Goal: Task Accomplishment & Management: Manage account settings

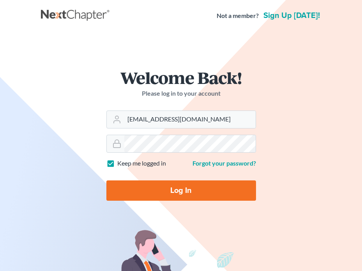
click at [159, 185] on input "Log In" at bounding box center [181, 190] width 150 height 20
type input "Thinking..."
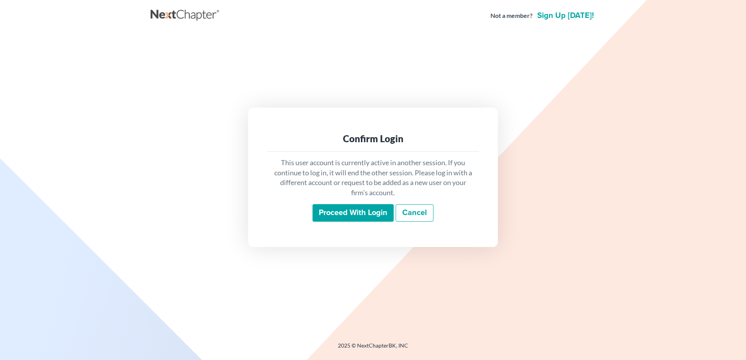
click at [360, 203] on div "This user account is currently active in another session. If you continue to lo…" at bounding box center [373, 190] width 212 height 77
click at [358, 212] on input "Proceed with login" at bounding box center [352, 213] width 81 height 18
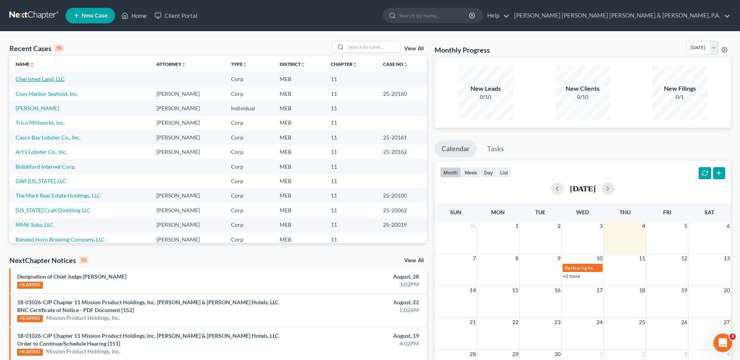
click at [42, 80] on link "Cherished Land, LLC" at bounding box center [40, 79] width 49 height 7
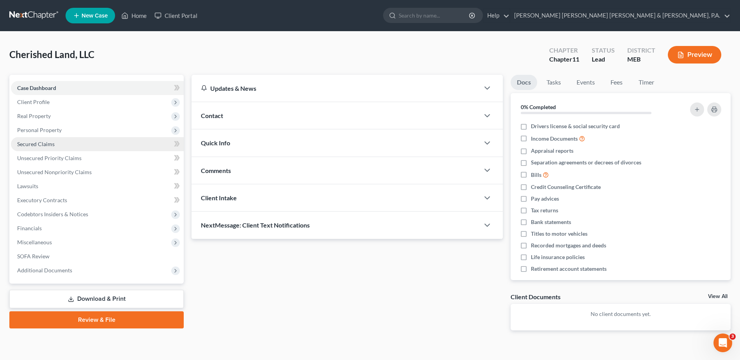
click at [56, 144] on link "Secured Claims" at bounding box center [97, 144] width 173 height 14
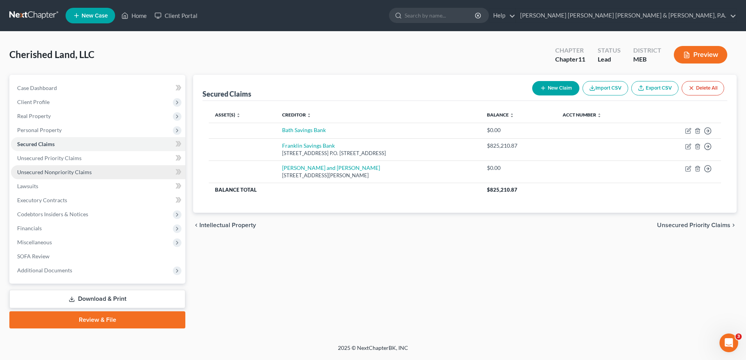
click at [97, 174] on link "Unsecured Nonpriority Claims" at bounding box center [98, 172] width 174 height 14
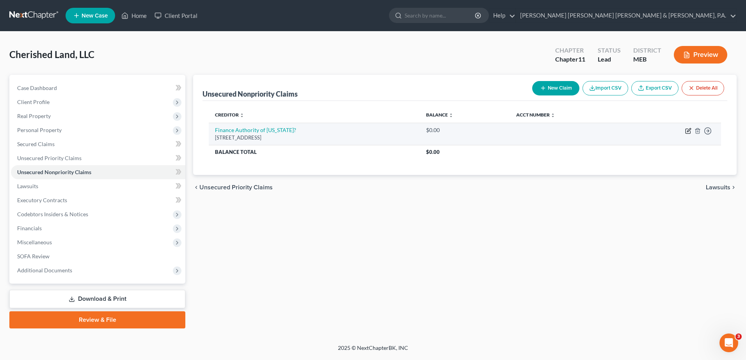
click at [687, 130] on icon "button" at bounding box center [688, 131] width 6 height 6
select select "20"
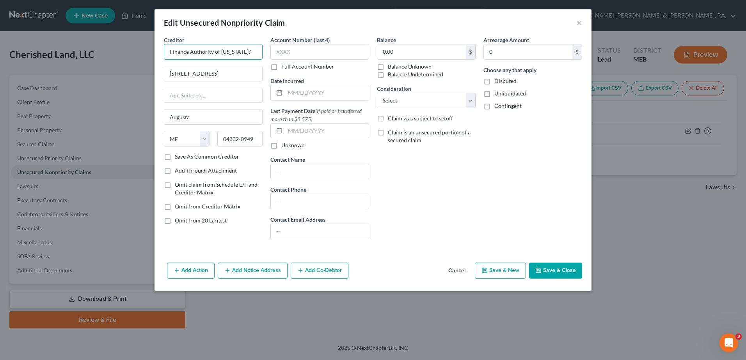
click at [241, 53] on input "Finance Authority of Maine?" at bounding box center [213, 52] width 99 height 16
type input "Finance Authority of Maine"
click at [465, 197] on div "Balance 0.00 $ Balance Unknown Balance Undetermined 0.00 $ Balance Unknown Cons…" at bounding box center [426, 141] width 106 height 210
click at [442, 52] on input "0.00" at bounding box center [421, 51] width 89 height 15
type input "390,000"
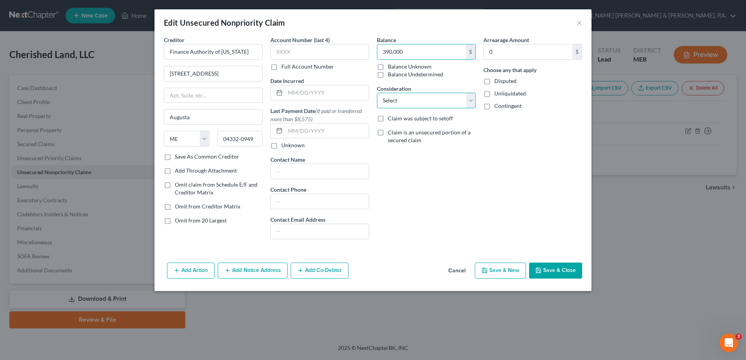
click at [431, 105] on select "Select Cable / Satellite Services Collection Agency Credit Card Debt Debt Couns…" at bounding box center [426, 101] width 99 height 16
click at [552, 274] on button "Save & Close" at bounding box center [555, 271] width 53 height 16
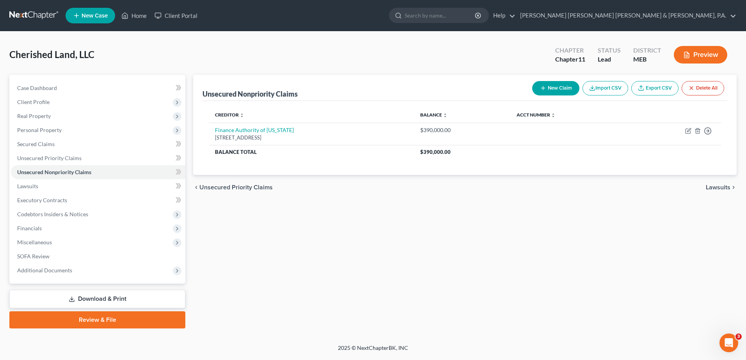
click at [324, 217] on div "Unsecured Nonpriority Claims New Claim Import CSV Export CSV Delete All Credito…" at bounding box center [464, 202] width 551 height 254
click at [299, 218] on div "Unsecured Nonpriority Claims New Claim Import CSV Export CSV Delete All Credito…" at bounding box center [464, 202] width 551 height 254
click at [544, 88] on button "New Claim" at bounding box center [555, 88] width 47 height 14
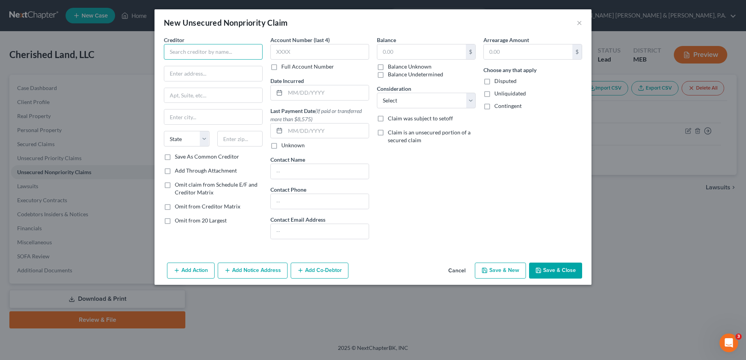
click at [201, 50] on input "text" at bounding box center [213, 52] width 99 height 16
type input "AvCog"
click at [391, 54] on input "text" at bounding box center [421, 51] width 89 height 15
type input "50,000"
click at [547, 272] on button "Save & Close" at bounding box center [555, 271] width 53 height 16
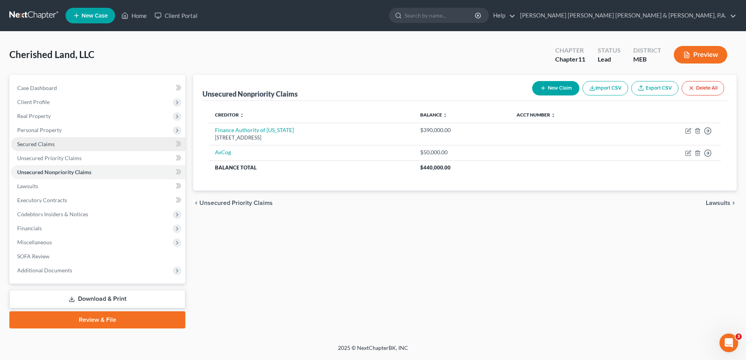
click at [46, 142] on span "Secured Claims" at bounding box center [35, 144] width 37 height 7
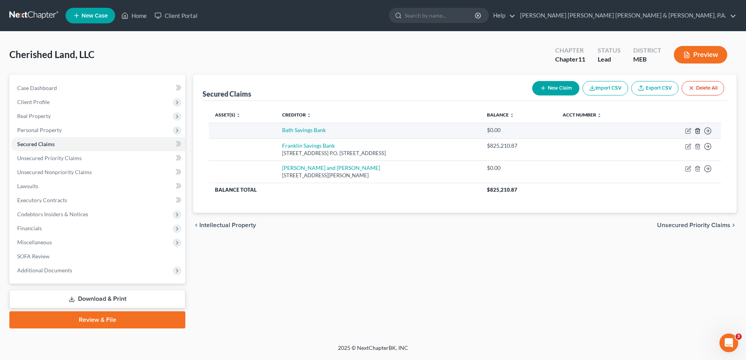
click at [699, 132] on icon "button" at bounding box center [697, 130] width 4 height 5
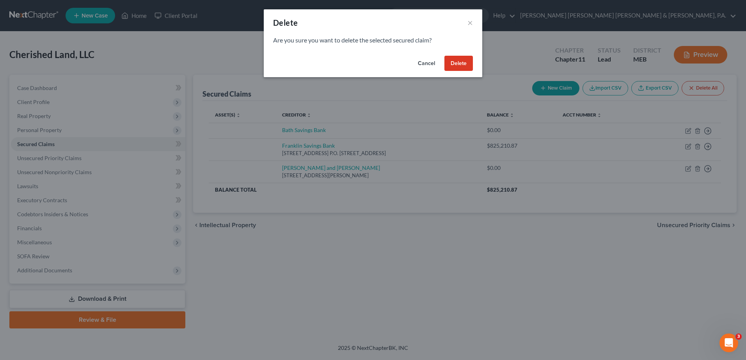
click at [458, 64] on button "Delete" at bounding box center [458, 64] width 28 height 16
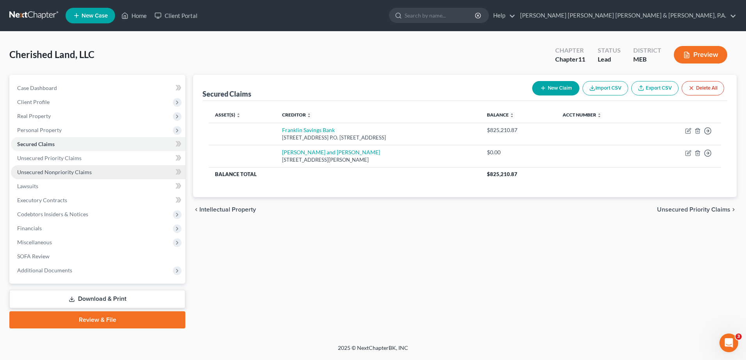
click at [123, 175] on link "Unsecured Nonpriority Claims" at bounding box center [98, 172] width 174 height 14
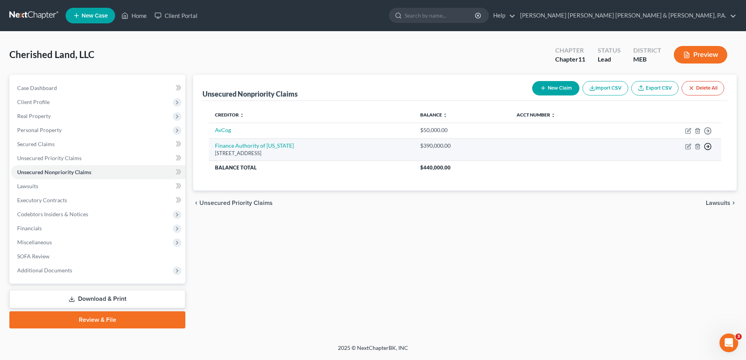
click at [707, 147] on line "button" at bounding box center [707, 147] width 3 height 0
click at [671, 154] on link "Move to D" at bounding box center [671, 151] width 65 height 13
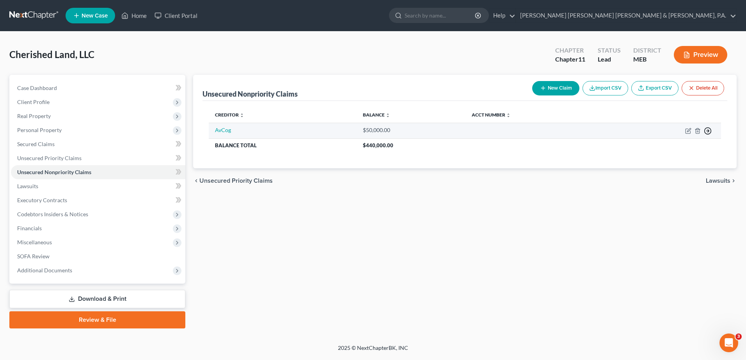
click at [705, 129] on circle "button" at bounding box center [707, 131] width 7 height 7
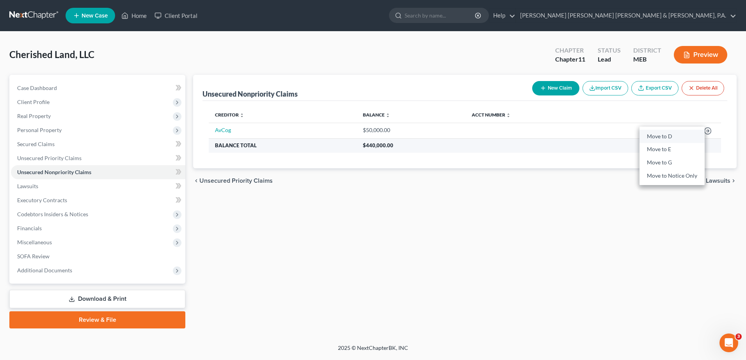
drag, startPoint x: 658, startPoint y: 140, endPoint x: 653, endPoint y: 140, distance: 4.7
click at [657, 140] on link "Move to D" at bounding box center [671, 136] width 65 height 13
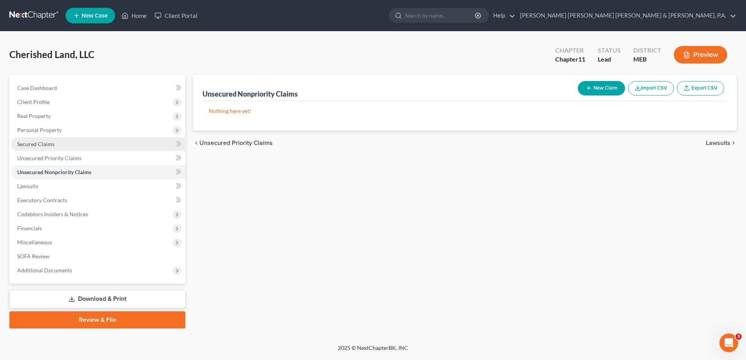
click at [55, 146] on link "Secured Claims" at bounding box center [98, 144] width 174 height 14
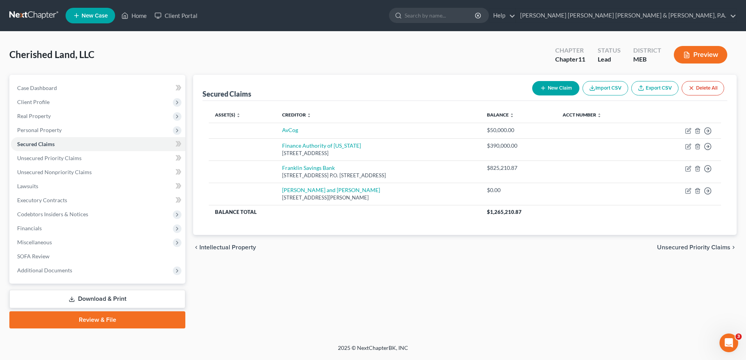
click at [560, 87] on button "New Claim" at bounding box center [555, 88] width 47 height 14
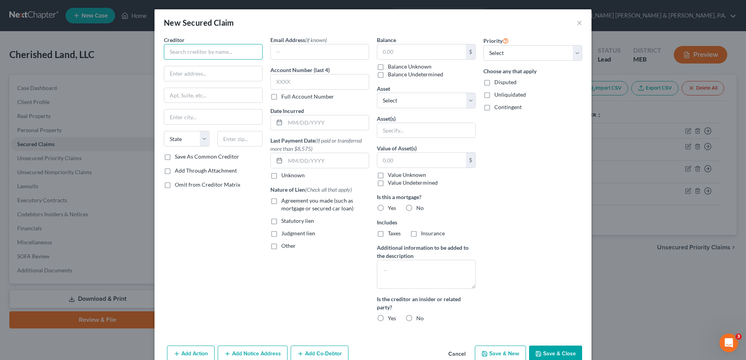
click at [203, 53] on input "text" at bounding box center [213, 52] width 99 height 16
type input "CP Westbrook"
click at [394, 54] on input "text" at bounding box center [421, 51] width 89 height 15
type input "300,000"
click at [563, 353] on button "Save & Close" at bounding box center [555, 354] width 53 height 16
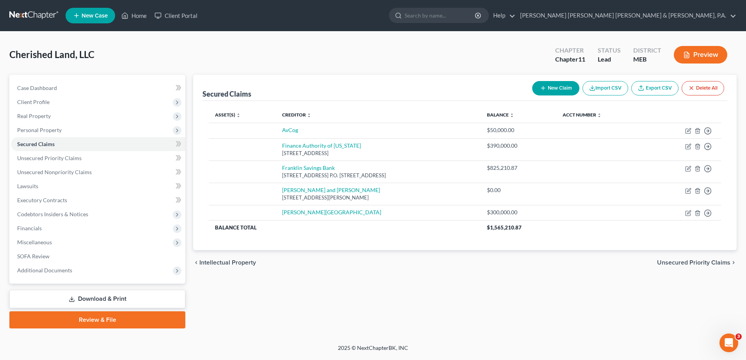
click at [256, 31] on div at bounding box center [372, 31] width 437 height 0
click at [88, 217] on span "Codebtors Insiders & Notices" at bounding box center [98, 214] width 174 height 14
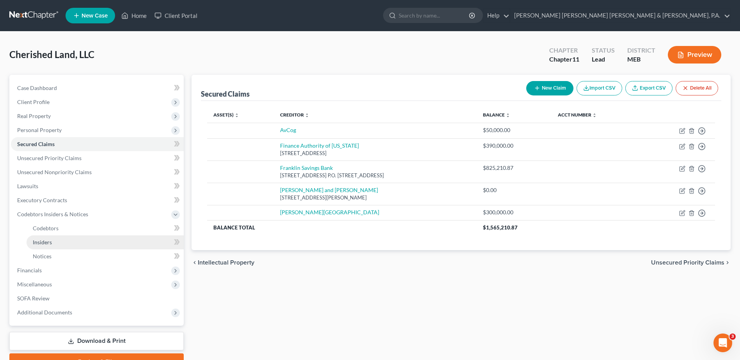
click at [57, 237] on link "Insiders" at bounding box center [105, 243] width 157 height 14
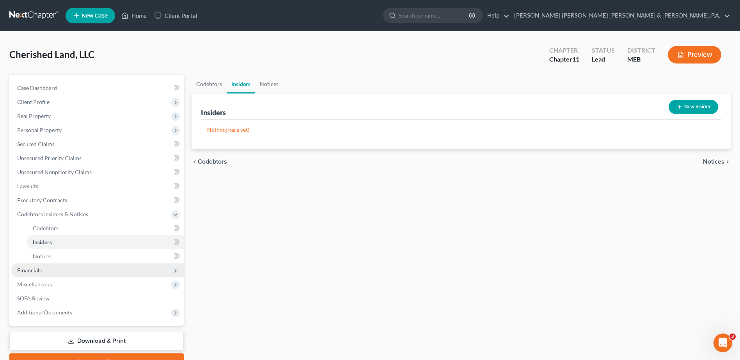
click at [44, 271] on span "Financials" at bounding box center [97, 271] width 173 height 14
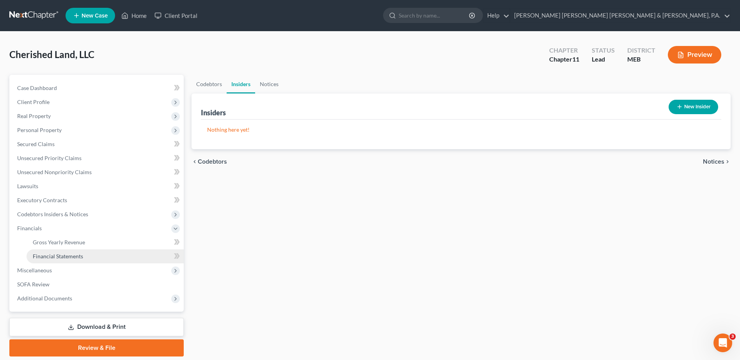
click at [70, 257] on span "Financial Statements" at bounding box center [58, 256] width 50 height 7
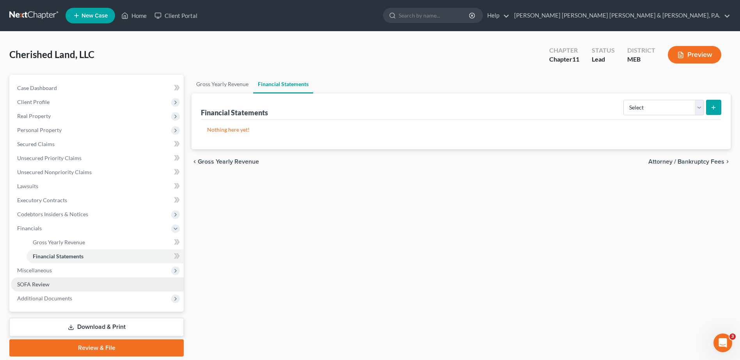
click at [63, 283] on link "SOFA Review" at bounding box center [97, 285] width 173 height 14
